Goal: Find specific page/section: Find specific page/section

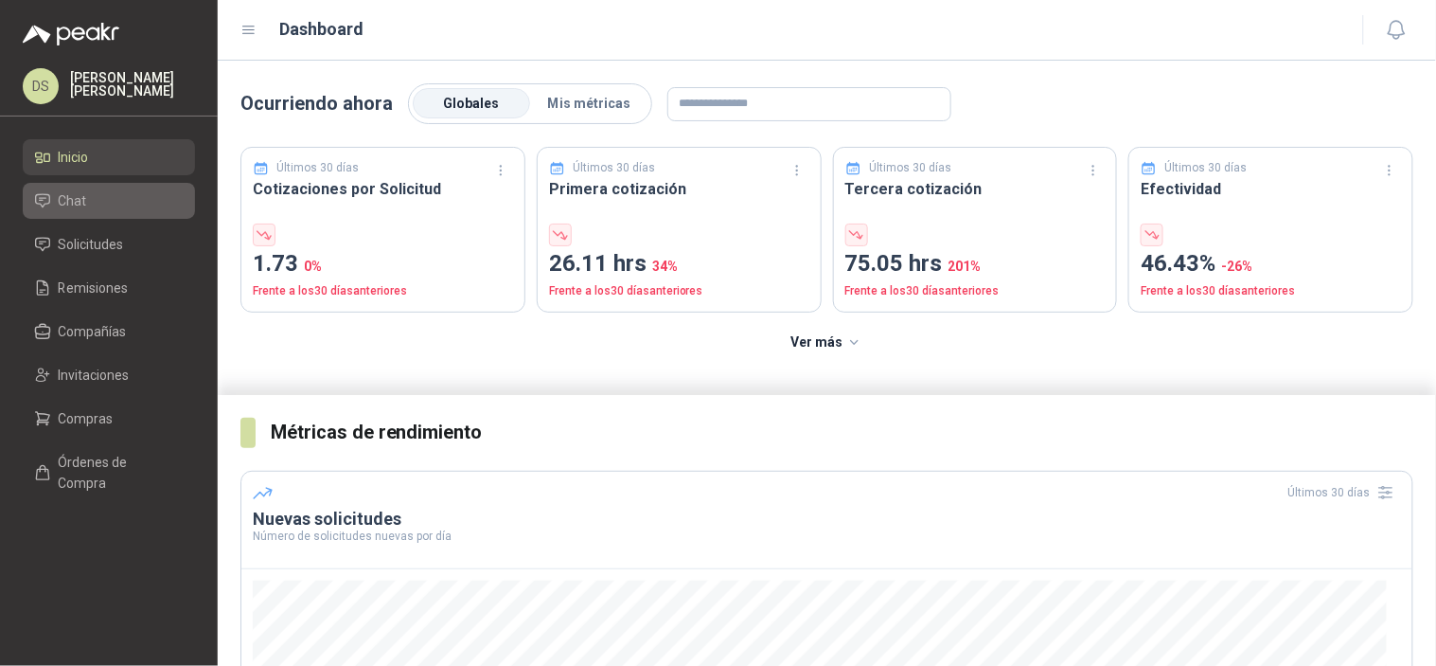
click at [109, 204] on li "Chat" at bounding box center [109, 200] width 150 height 21
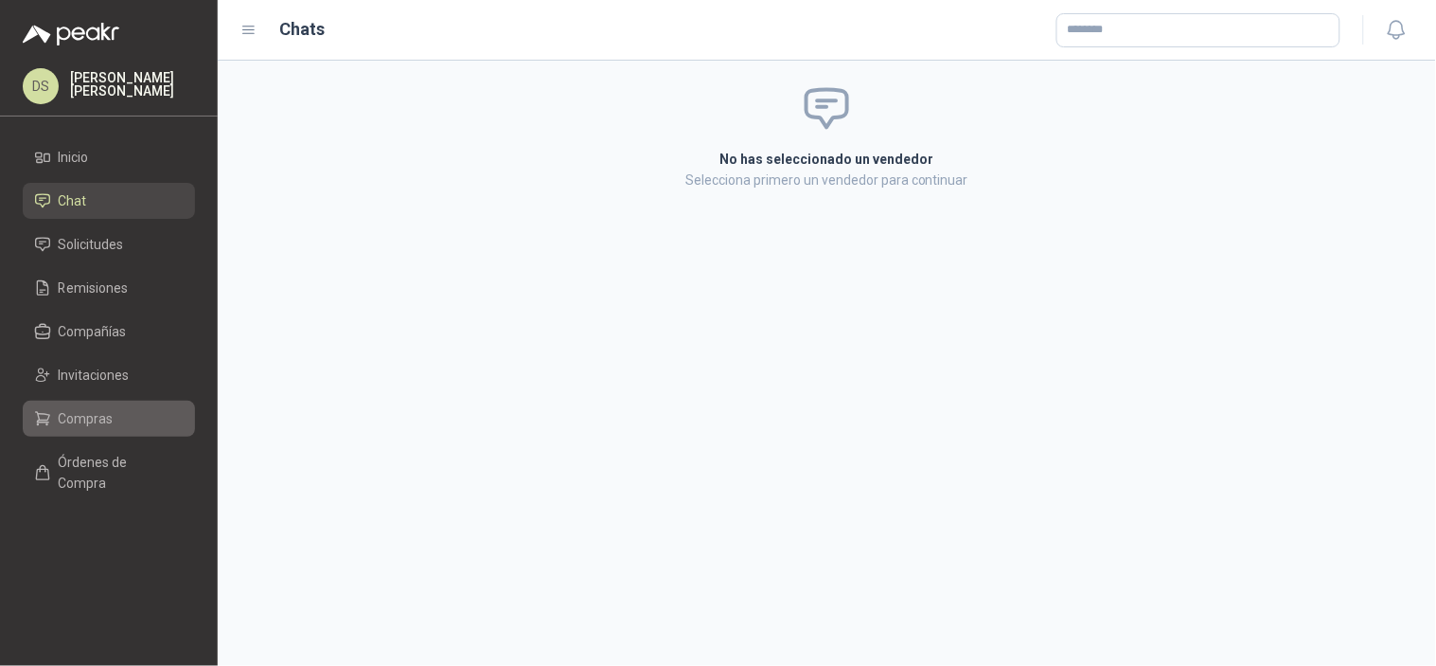
click at [104, 408] on span "Compras" at bounding box center [86, 418] width 55 height 21
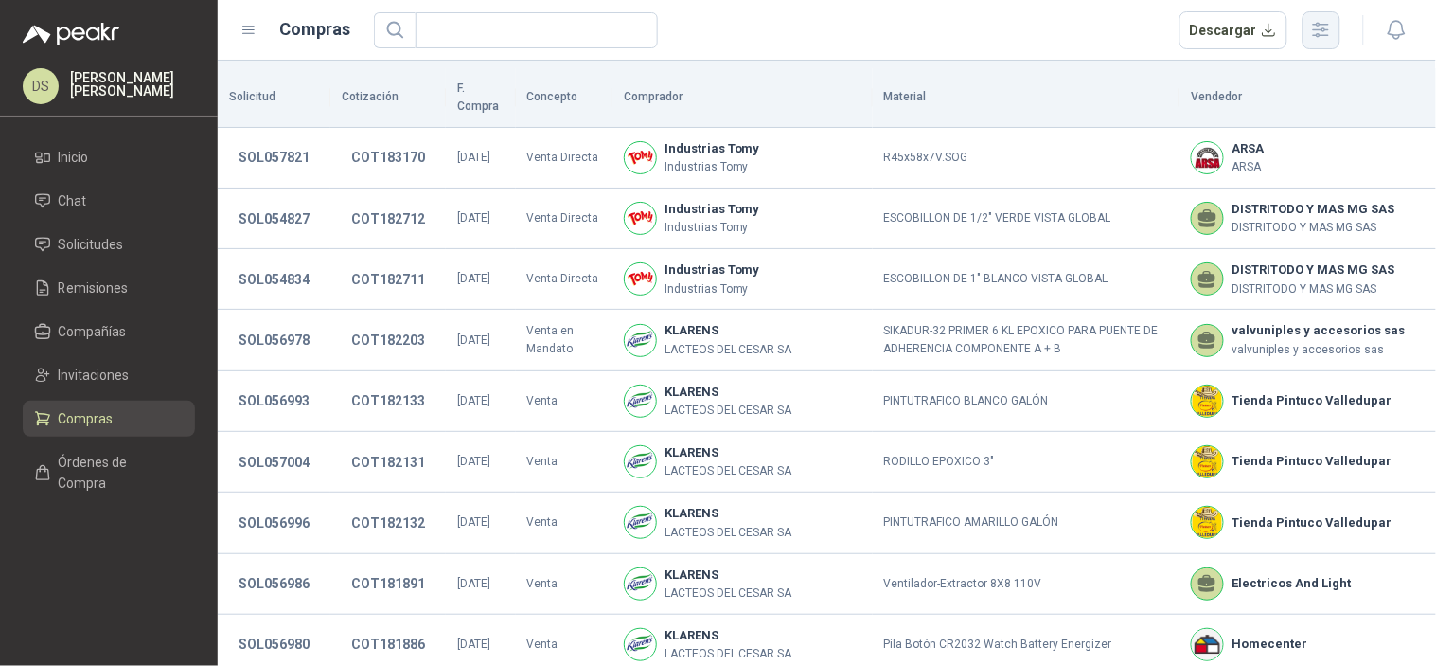
click at [1332, 24] on icon "button" at bounding box center [1321, 30] width 22 height 22
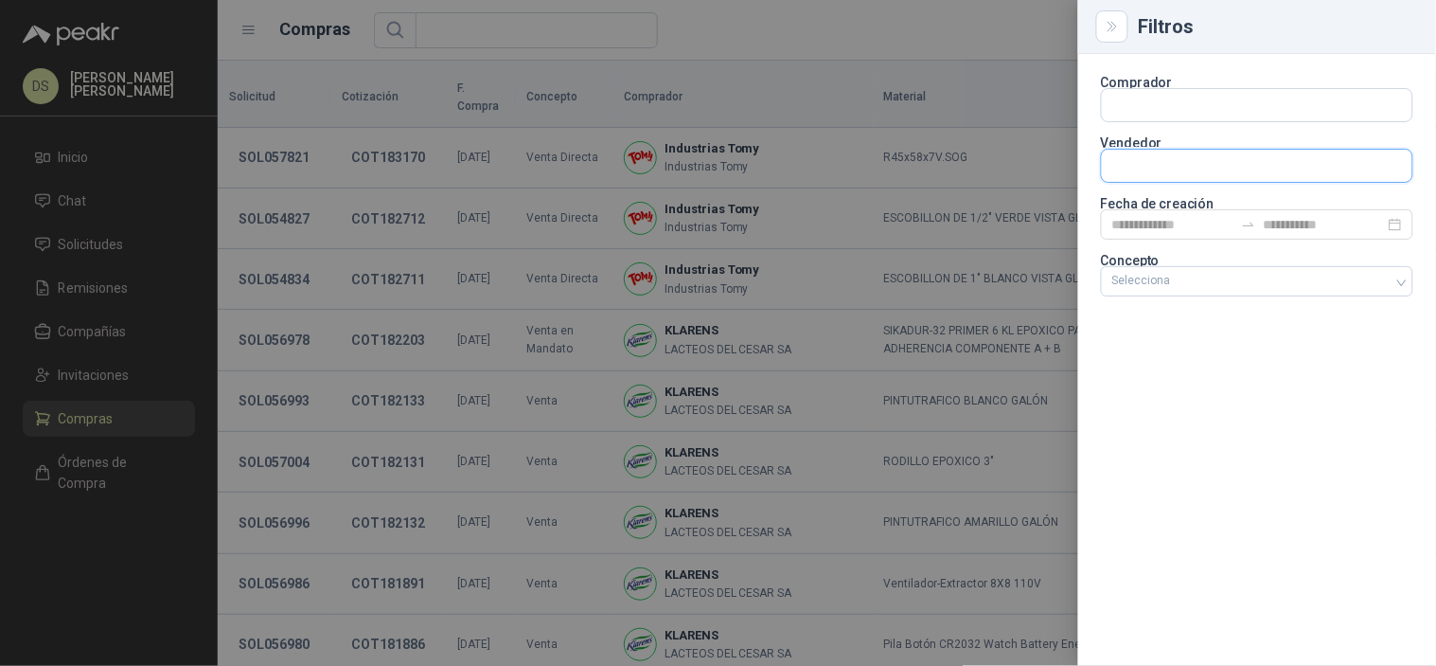
click at [1193, 164] on input "text" at bounding box center [1257, 166] width 311 height 32
type input "*******"
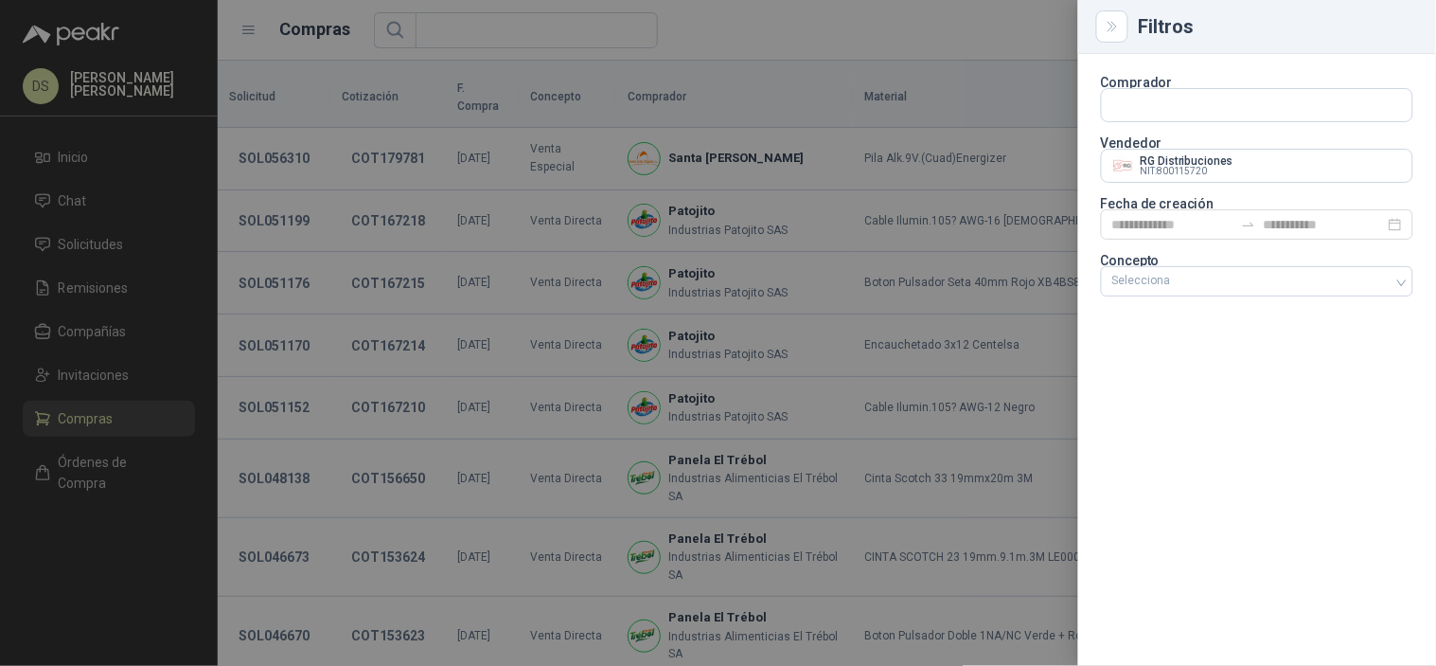
click at [926, 31] on div at bounding box center [718, 333] width 1436 height 666
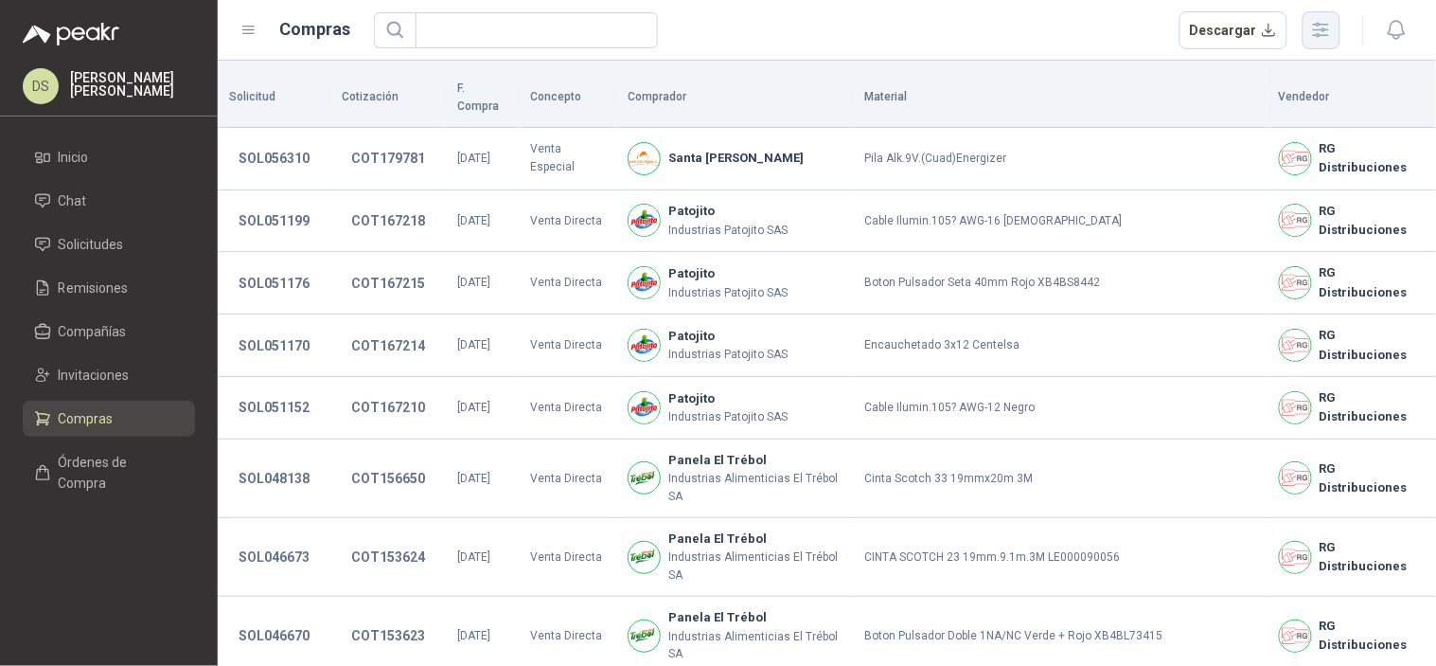
click at [1319, 38] on icon "button" at bounding box center [1321, 30] width 22 height 22
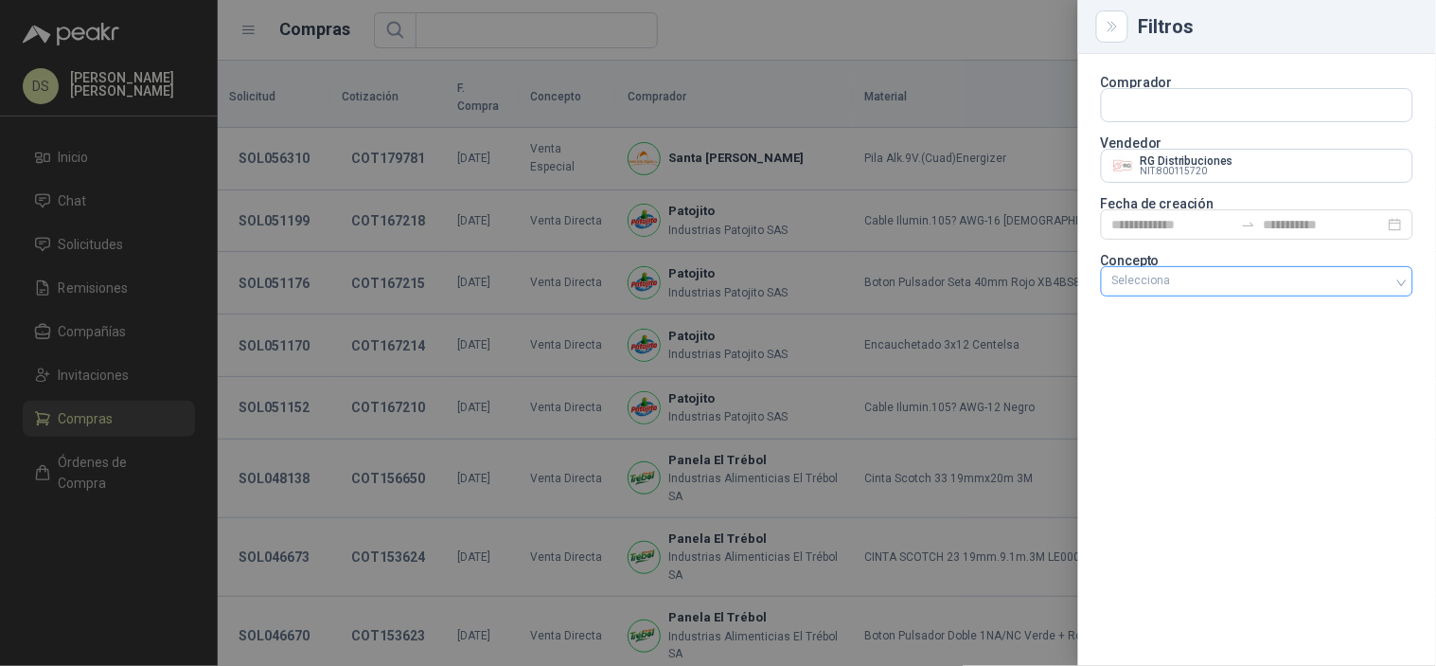
click at [1330, 281] on div at bounding box center [1247, 281] width 285 height 13
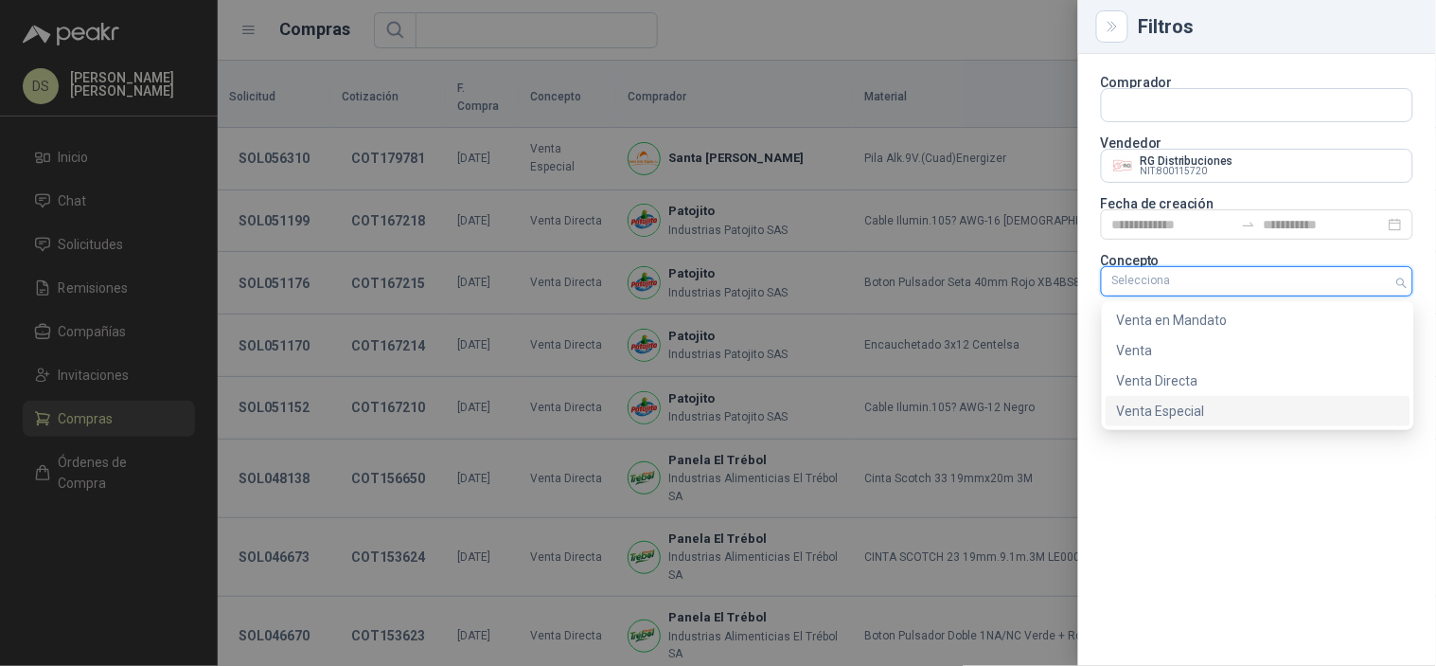
click at [1226, 417] on div "Venta Especial" at bounding box center [1258, 410] width 282 height 21
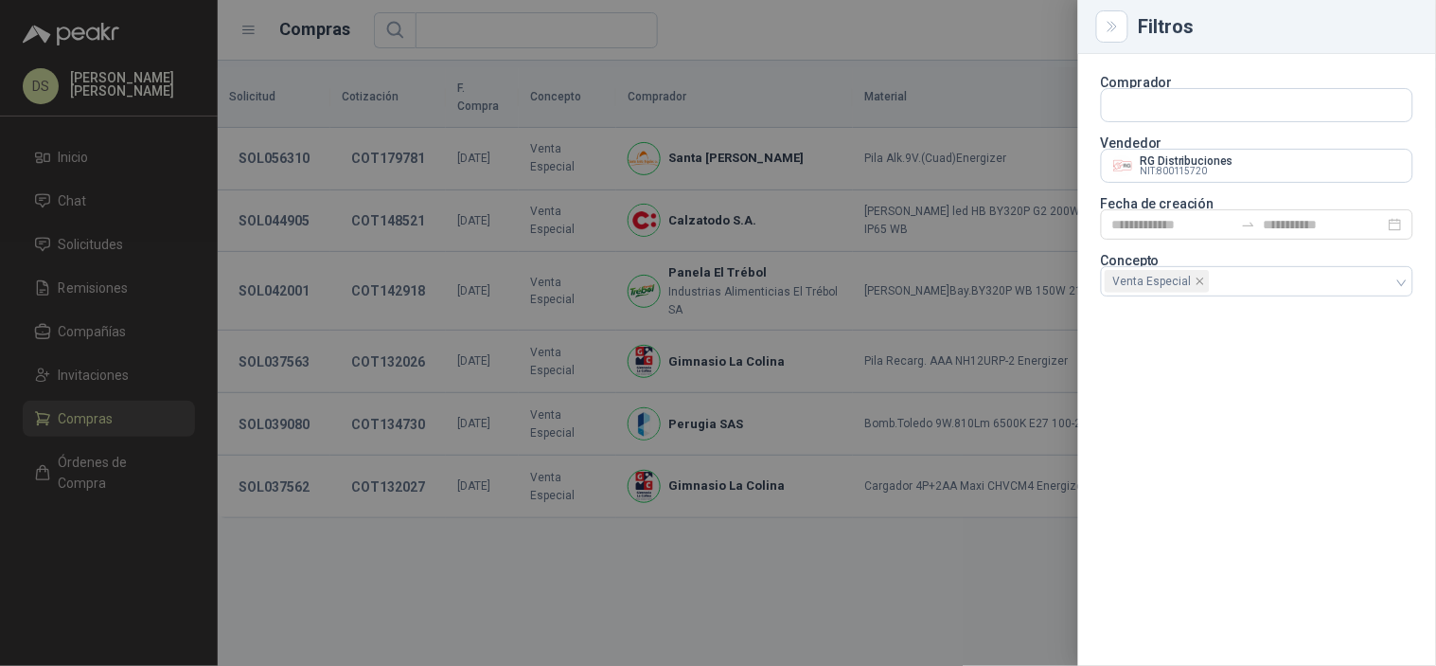
click at [786, 24] on div at bounding box center [718, 333] width 1436 height 666
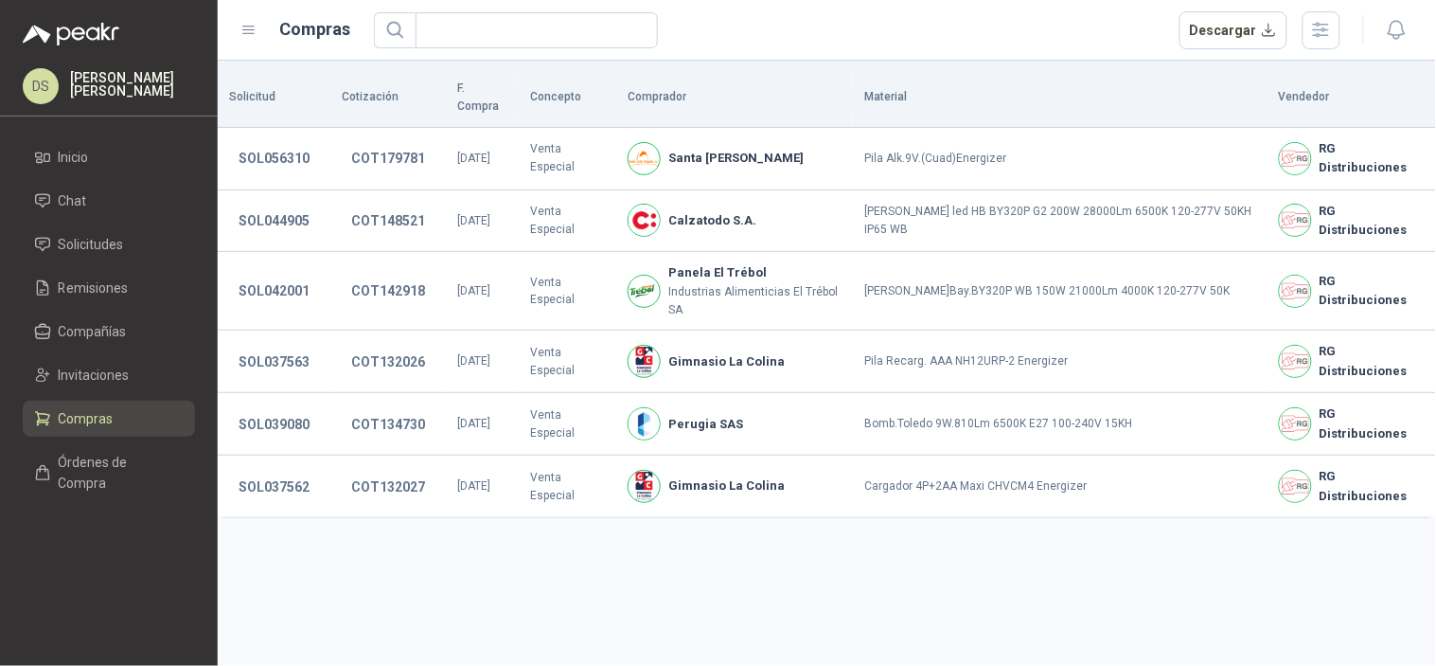
click at [666, 488] on div "Solicitud Cotización F. Compra Concepto Comprador Material Vendedor SOL056310 C…" at bounding box center [827, 363] width 1218 height 605
